Goal: Task Accomplishment & Management: Complete application form

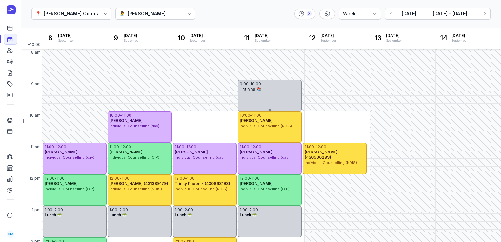
select select "week"
click at [414, 15] on button "[DATE]" at bounding box center [409, 14] width 24 height 12
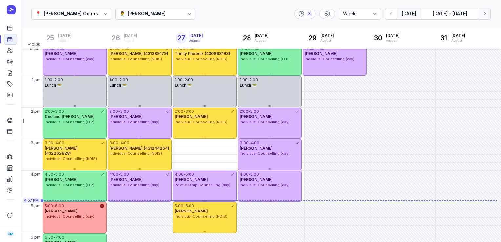
click at [484, 17] on icon "button" at bounding box center [485, 13] width 7 height 7
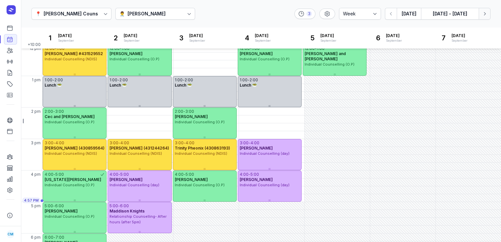
click at [484, 17] on icon "button" at bounding box center [485, 13] width 7 height 7
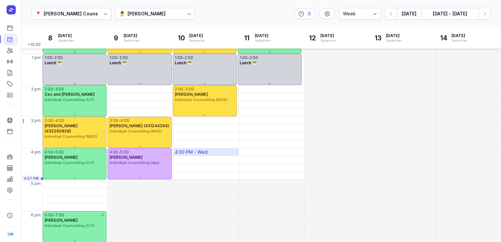
scroll to position [152, 0]
click at [74, 187] on div "5:00 PM - Mon" at bounding box center [74, 184] width 65 height 8
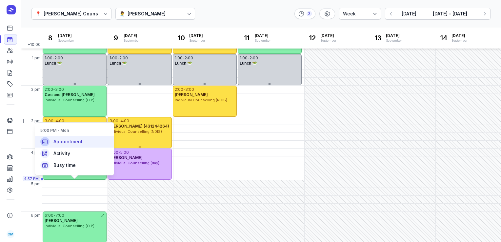
click at [73, 143] on span "Appointment" at bounding box center [67, 141] width 29 height 7
select select
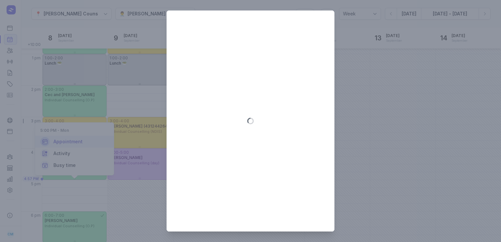
type input "[DATE]"
select select "17:00"
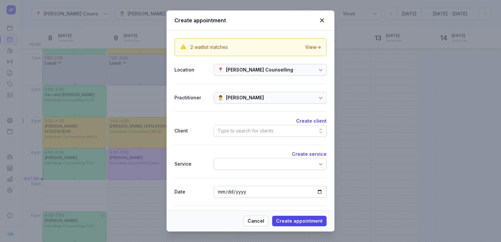
click at [238, 126] on div "Type to search for clients" at bounding box center [270, 131] width 113 height 12
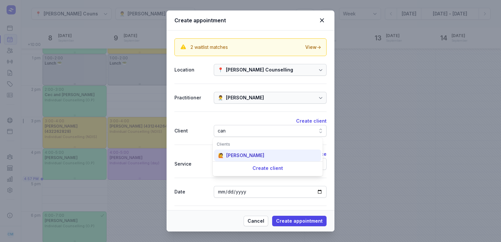
type input "can"
click at [239, 155] on div "[PERSON_NAME]" at bounding box center [245, 155] width 38 height 7
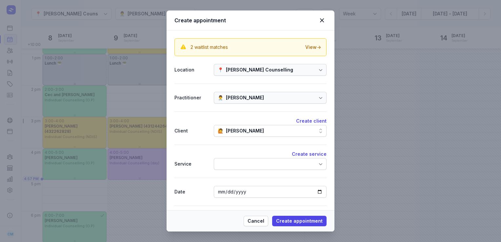
click at [241, 162] on div at bounding box center [270, 164] width 113 height 12
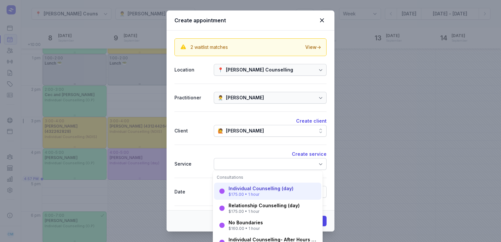
click at [241, 187] on div "Individual Counselling (day)" at bounding box center [261, 188] width 65 height 7
select select "18:00"
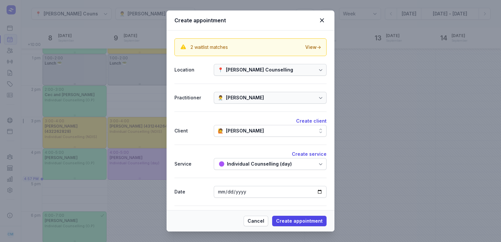
click at [316, 167] on div at bounding box center [321, 164] width 12 height 12
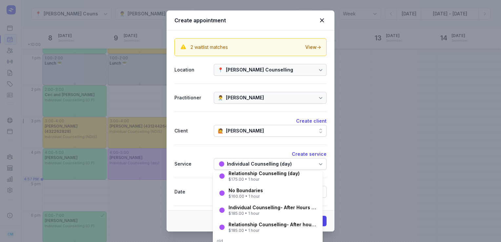
scroll to position [39, 0]
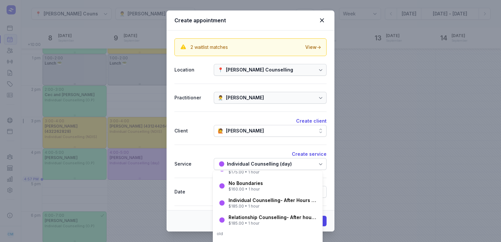
click at [262, 198] on div "Individual Counselling- After Hours (after 5pm)" at bounding box center [273, 200] width 89 height 7
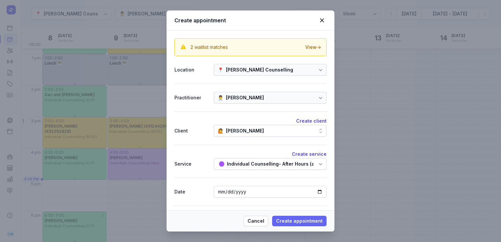
click at [306, 221] on span "Create appointment" at bounding box center [299, 221] width 47 height 8
select select
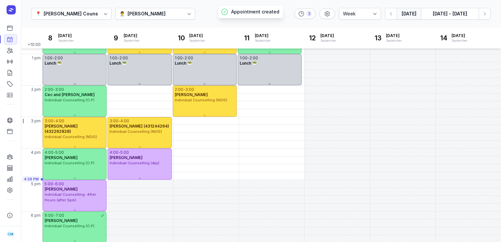
click at [401, 12] on button "[DATE]" at bounding box center [409, 14] width 24 height 12
